Goal: Connect with others: Connect with others

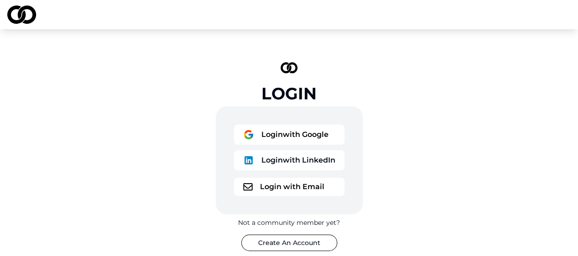
click at [284, 136] on button "Login with Google" at bounding box center [289, 134] width 111 height 20
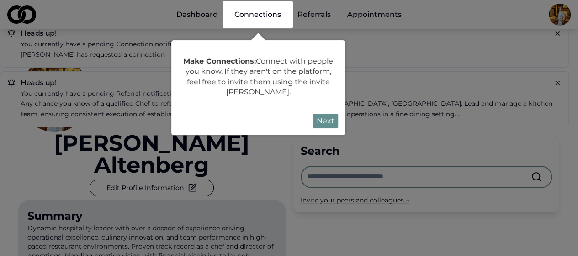
click at [328, 122] on button "Next" at bounding box center [325, 120] width 25 height 15
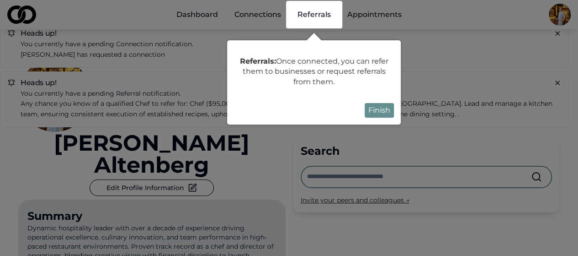
click at [388, 110] on button "Finish" at bounding box center [379, 110] width 29 height 15
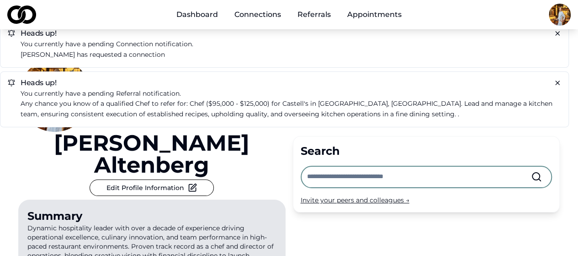
click at [557, 81] on icon at bounding box center [558, 83] width 4 height 4
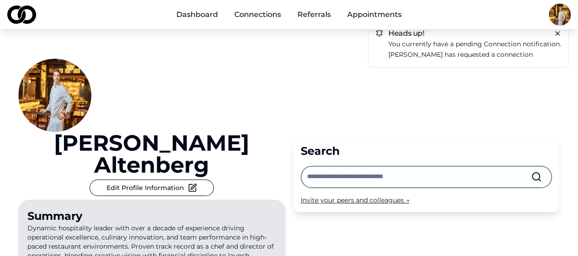
click at [511, 51] on p "[PERSON_NAME] has requested a connection" at bounding box center [475, 54] width 173 height 11
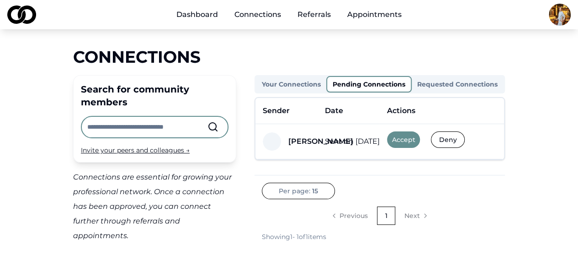
click at [406, 137] on button "Accept" at bounding box center [403, 139] width 33 height 16
